Goal: Information Seeking & Learning: Learn about a topic

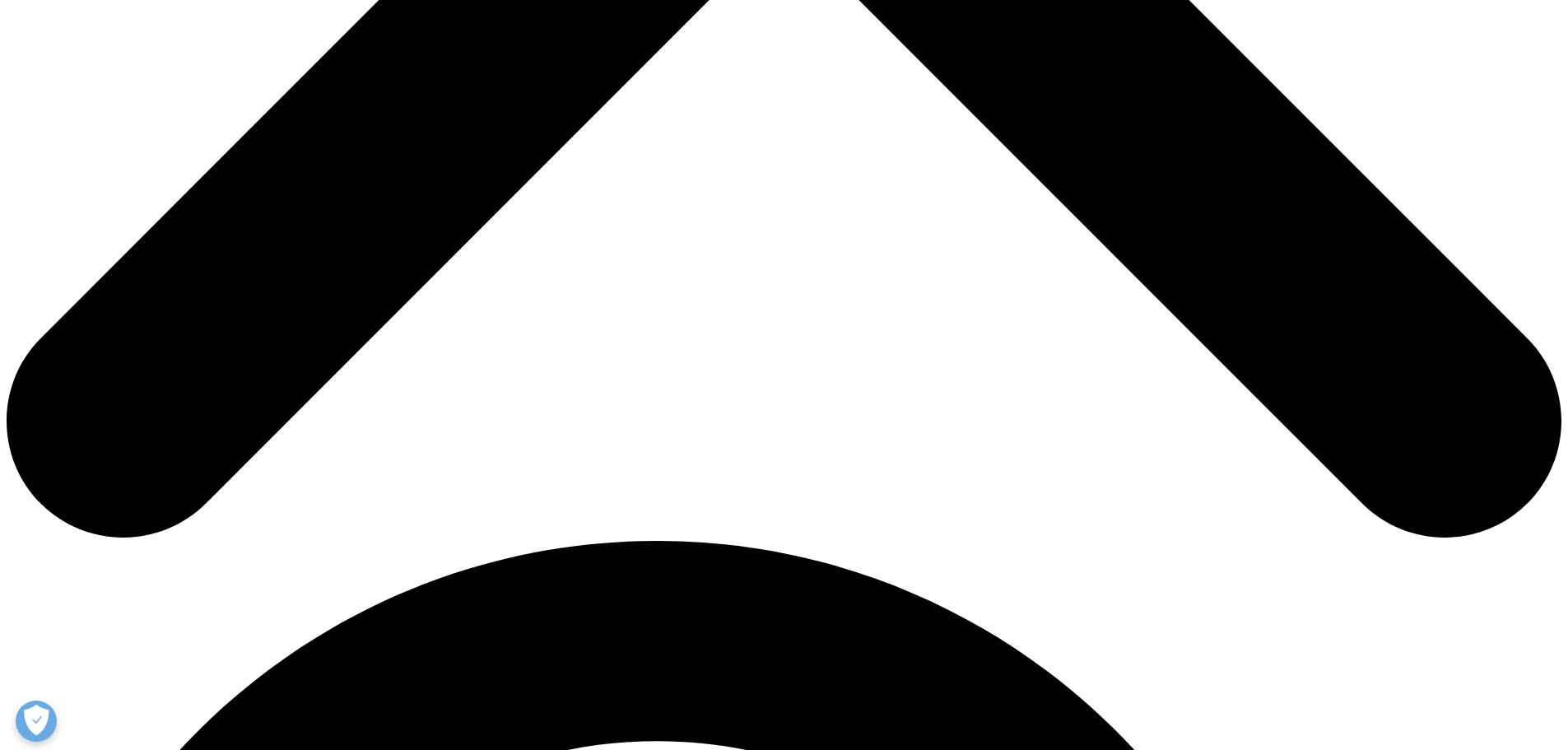
scroll to position [1070, 0]
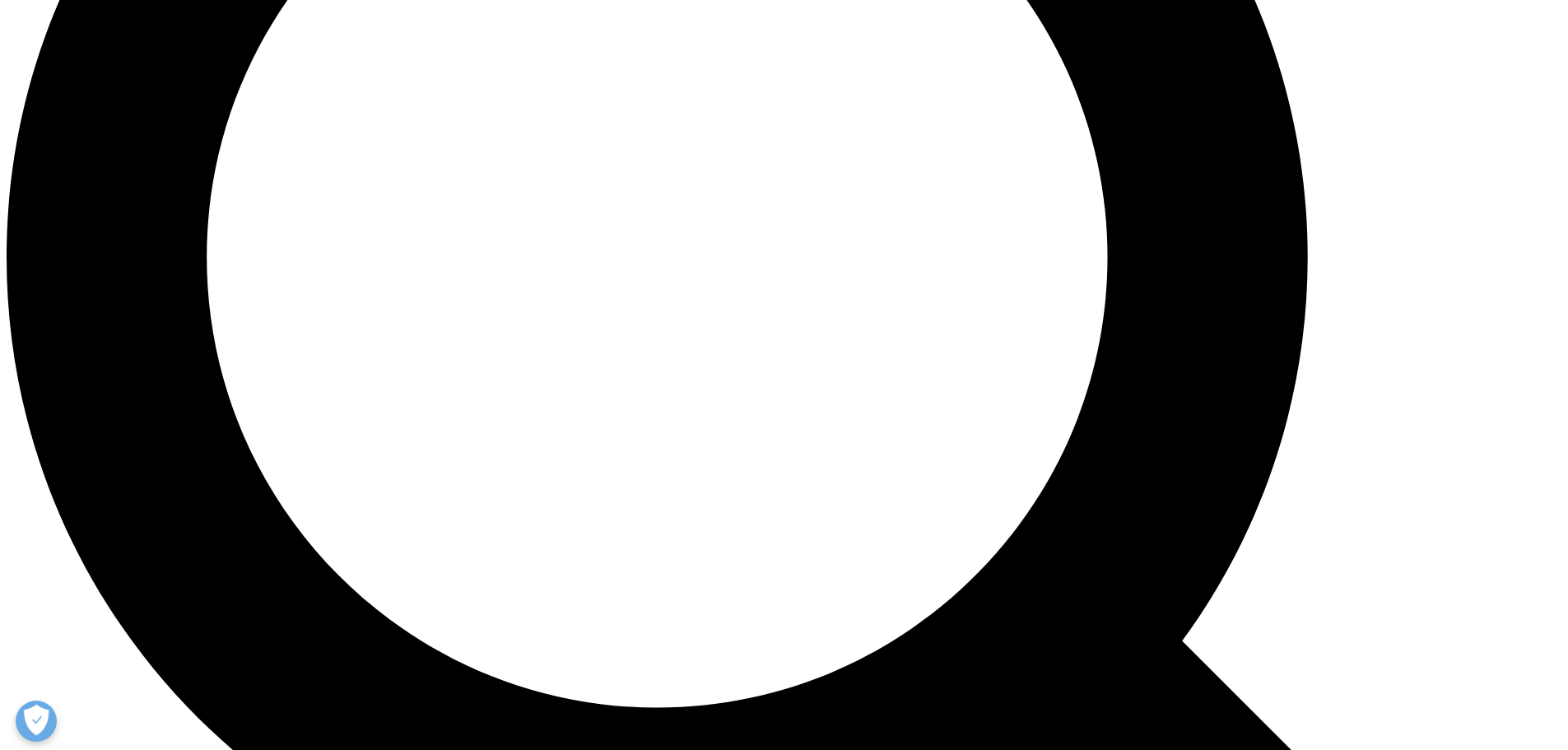
scroll to position [2222, 0]
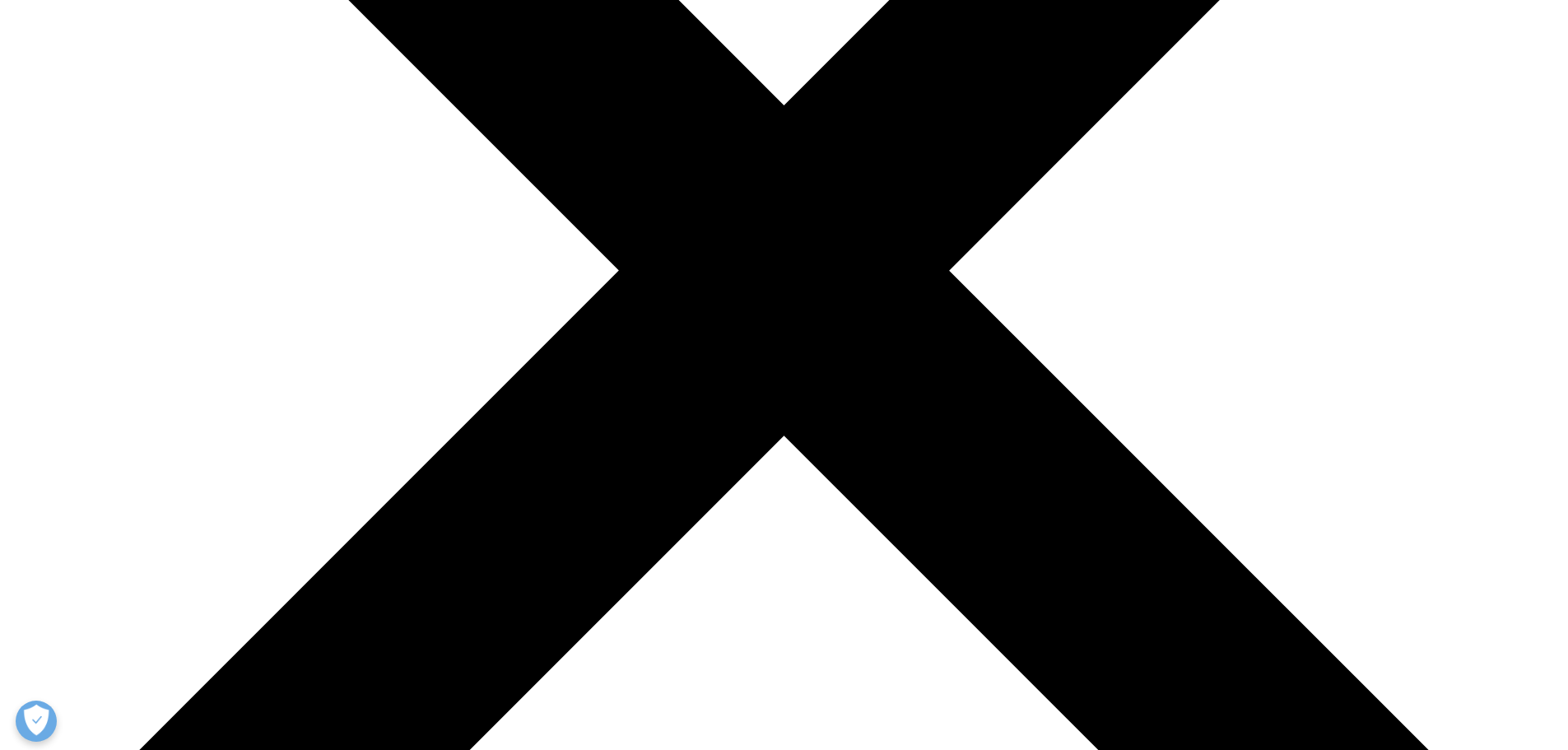
scroll to position [576, 0]
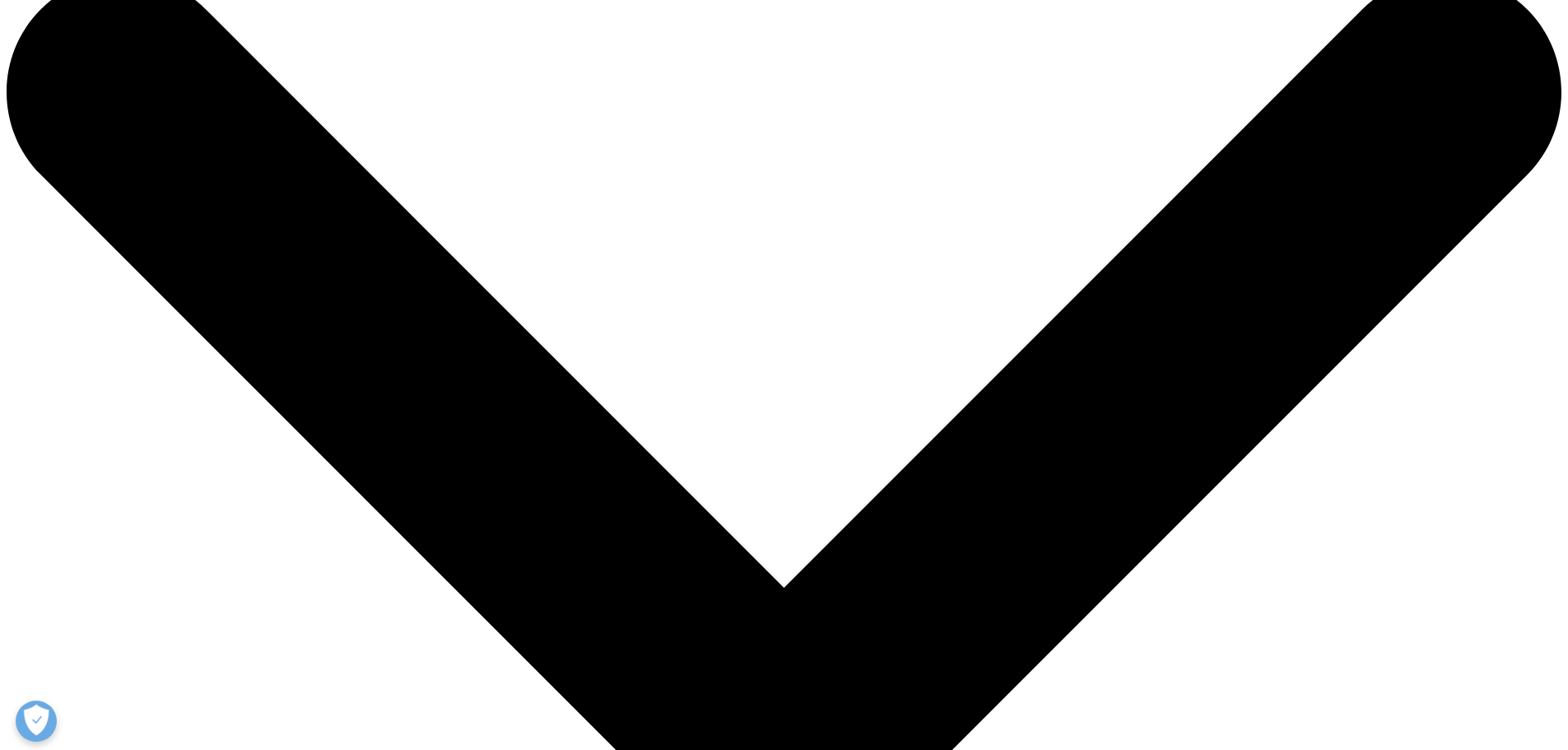
scroll to position [0, 0]
